Goal: Task Accomplishment & Management: Use online tool/utility

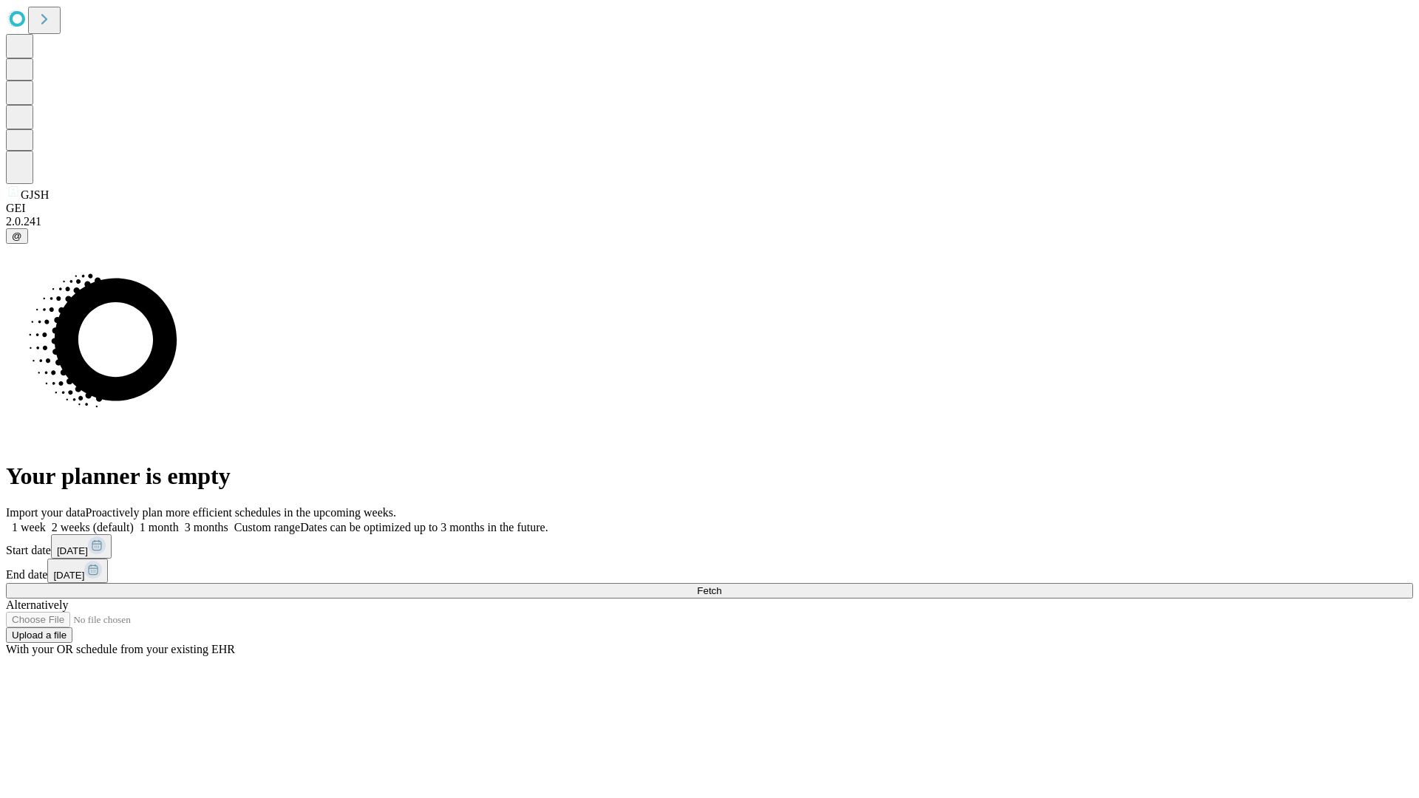
click at [722, 586] on span "Fetch" at bounding box center [709, 591] width 24 height 11
